Goal: Information Seeking & Learning: Check status

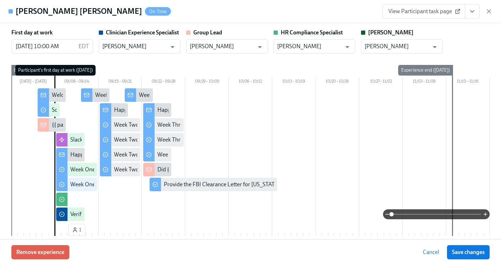
scroll to position [0, 9958]
